Goal: Task Accomplishment & Management: Manage account settings

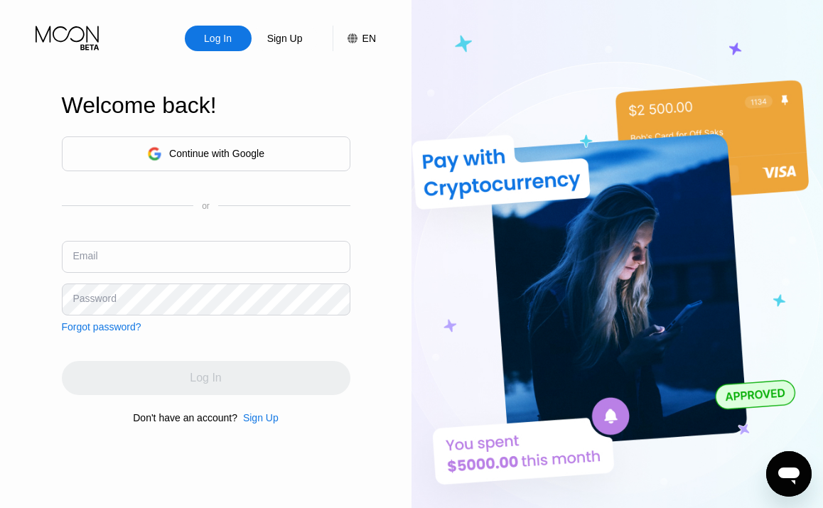
click at [265, 255] on input "text" at bounding box center [206, 257] width 289 height 32
paste input "[EMAIL_ADDRESS][DOMAIN_NAME]"
type input "[EMAIL_ADDRESS][DOMAIN_NAME]"
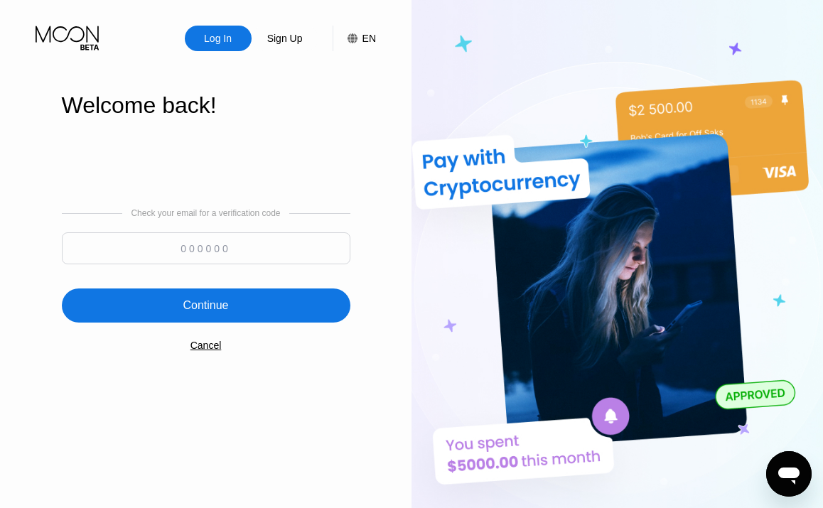
click at [313, 259] on input at bounding box center [206, 248] width 289 height 32
paste input "605157"
type input "605157"
click at [280, 323] on div "Check your email for a verification code 605157 Continue Cancel" at bounding box center [206, 280] width 289 height 289
click at [281, 311] on div "Continue" at bounding box center [206, 306] width 289 height 34
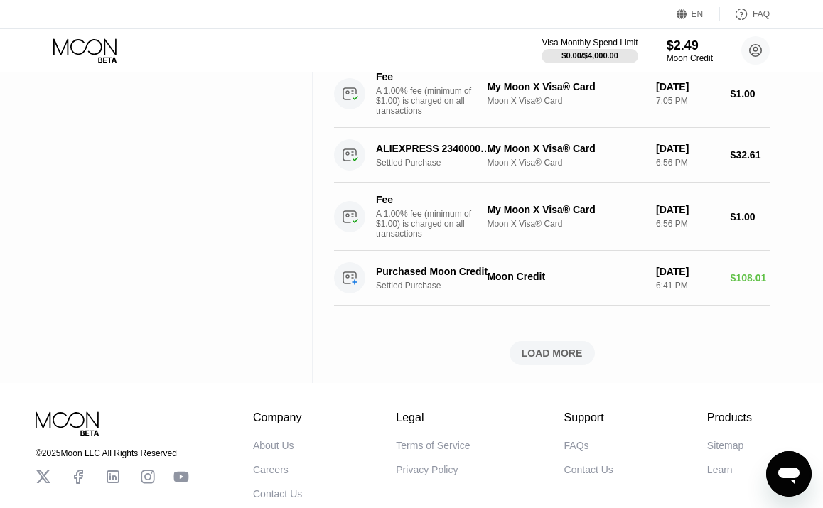
scroll to position [1157, 0]
